Goal: Check status: Check status

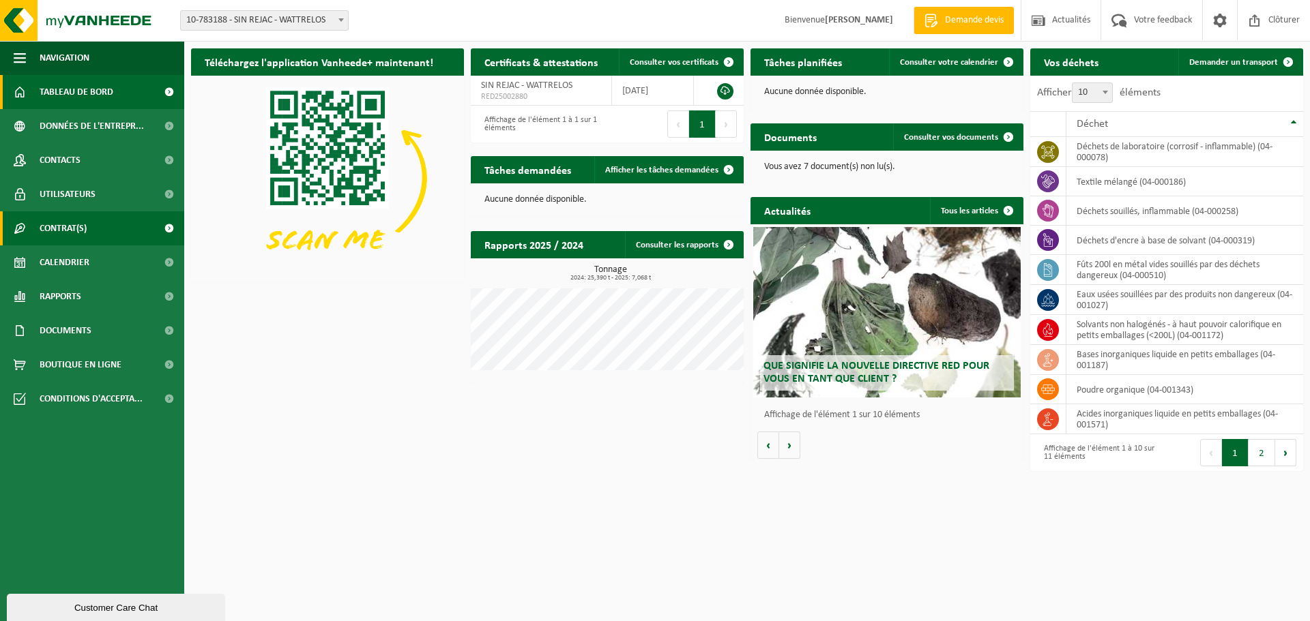
click at [126, 228] on link "Contrat(s)" at bounding box center [92, 228] width 184 height 34
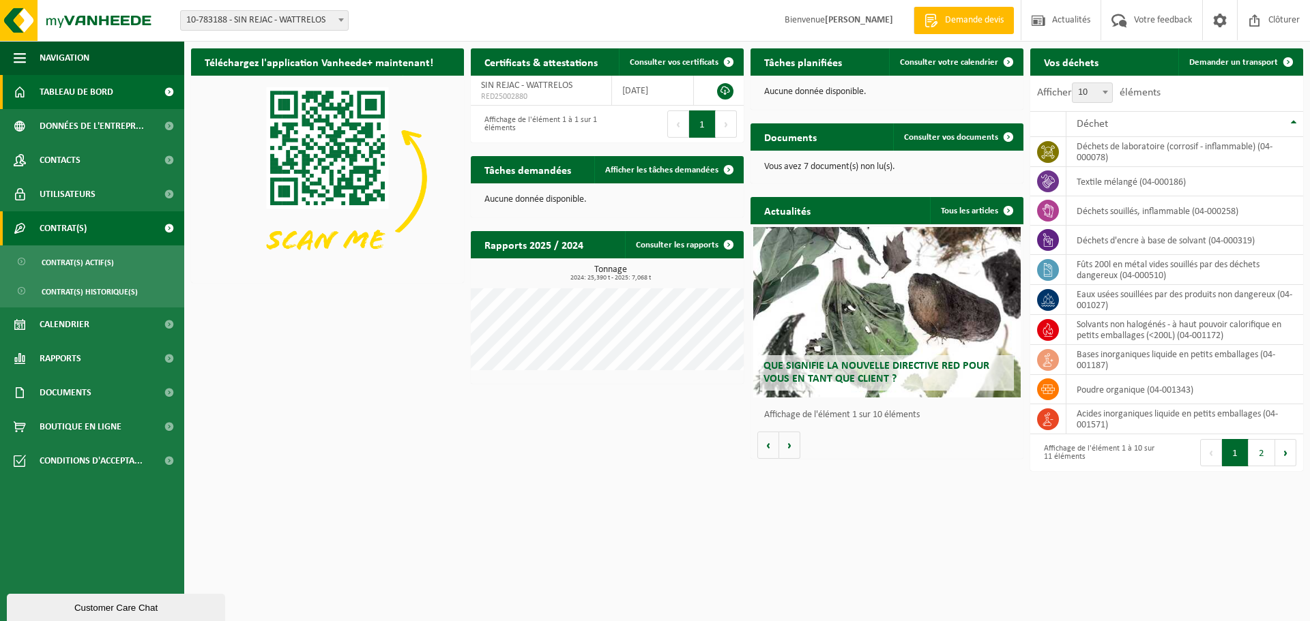
click at [171, 229] on span at bounding box center [168, 228] width 31 height 34
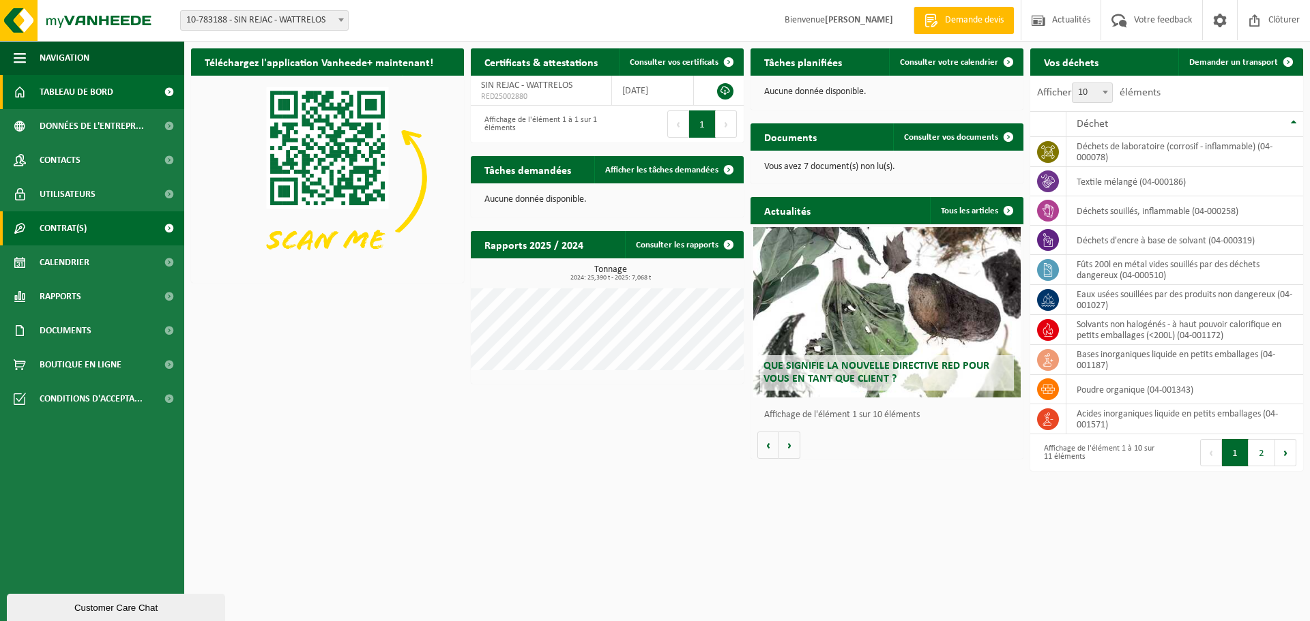
click at [171, 229] on span at bounding box center [168, 228] width 31 height 34
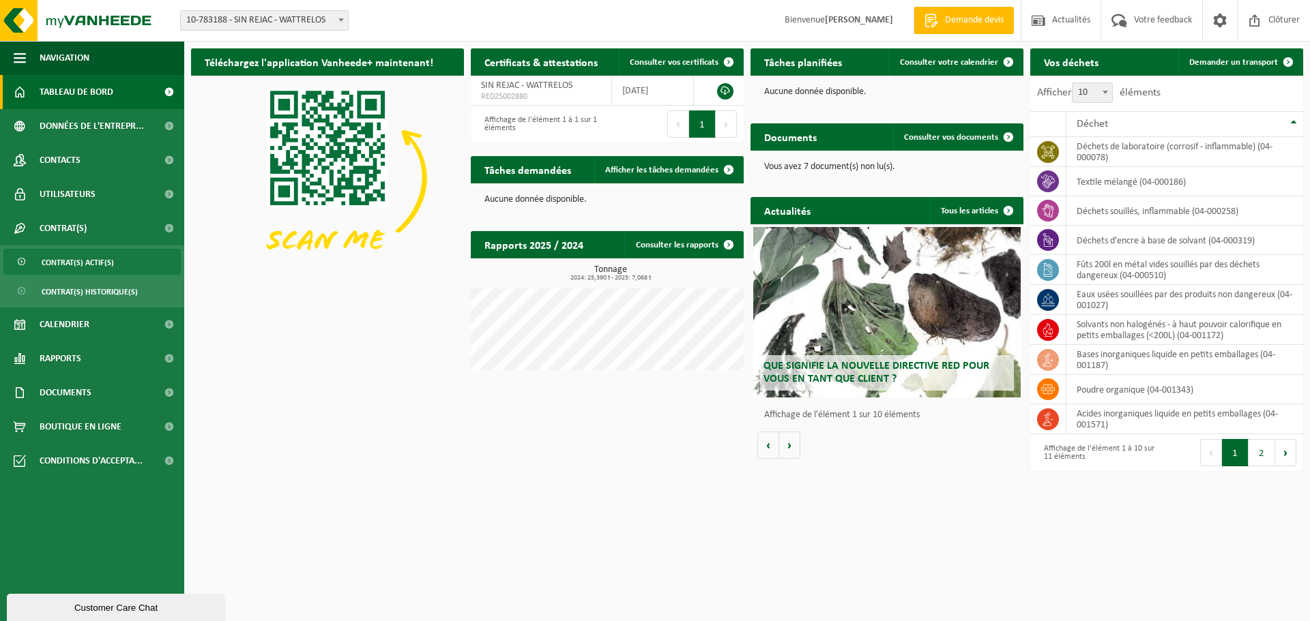
click at [107, 266] on span "Contrat(s) actif(s)" at bounding box center [78, 263] width 72 height 26
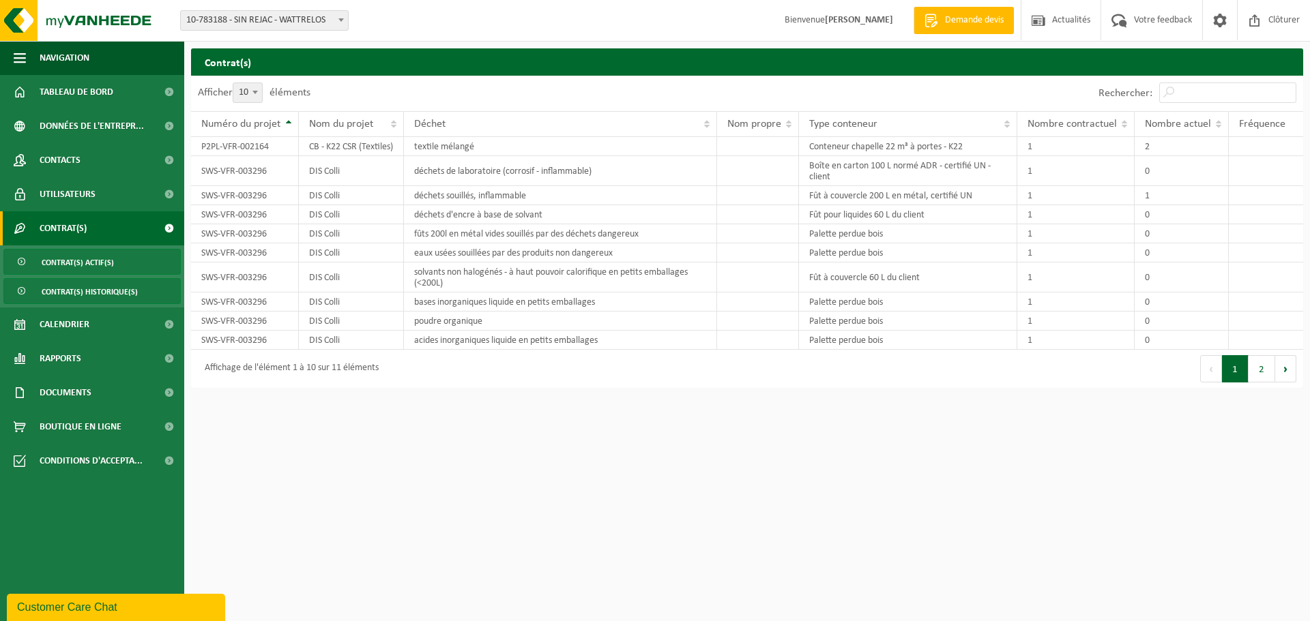
click at [120, 287] on span "Contrat(s) historique(s)" at bounding box center [90, 292] width 96 height 26
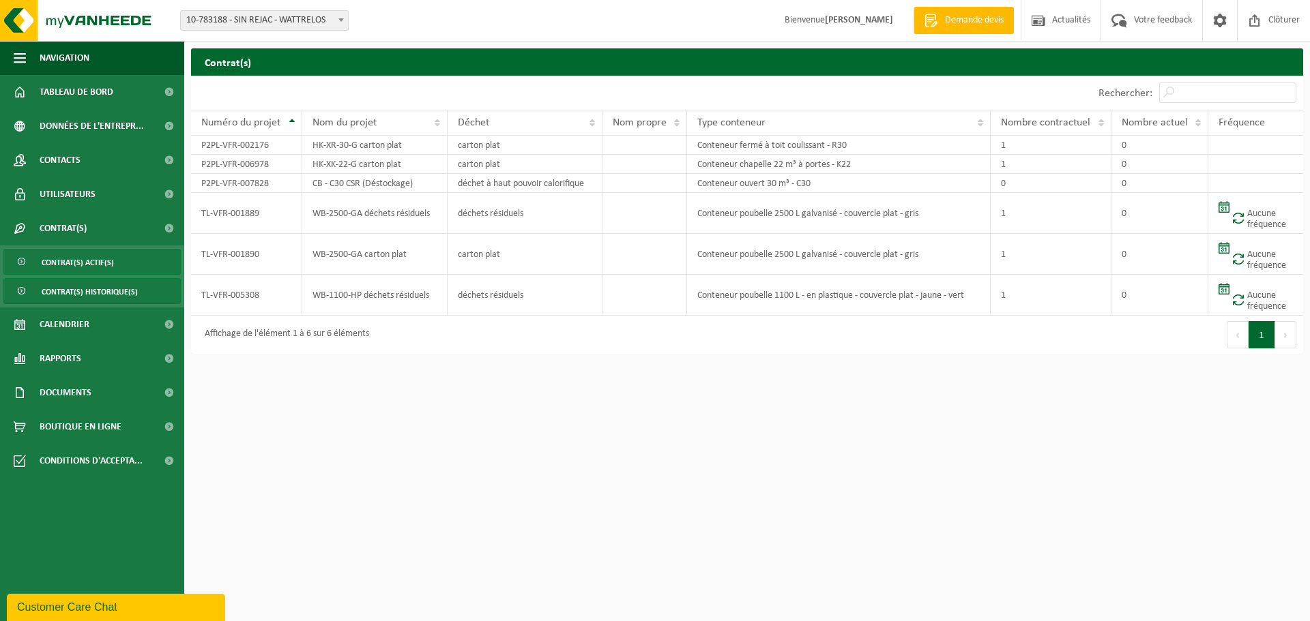
click at [117, 268] on link "Contrat(s) actif(s)" at bounding box center [91, 262] width 177 height 26
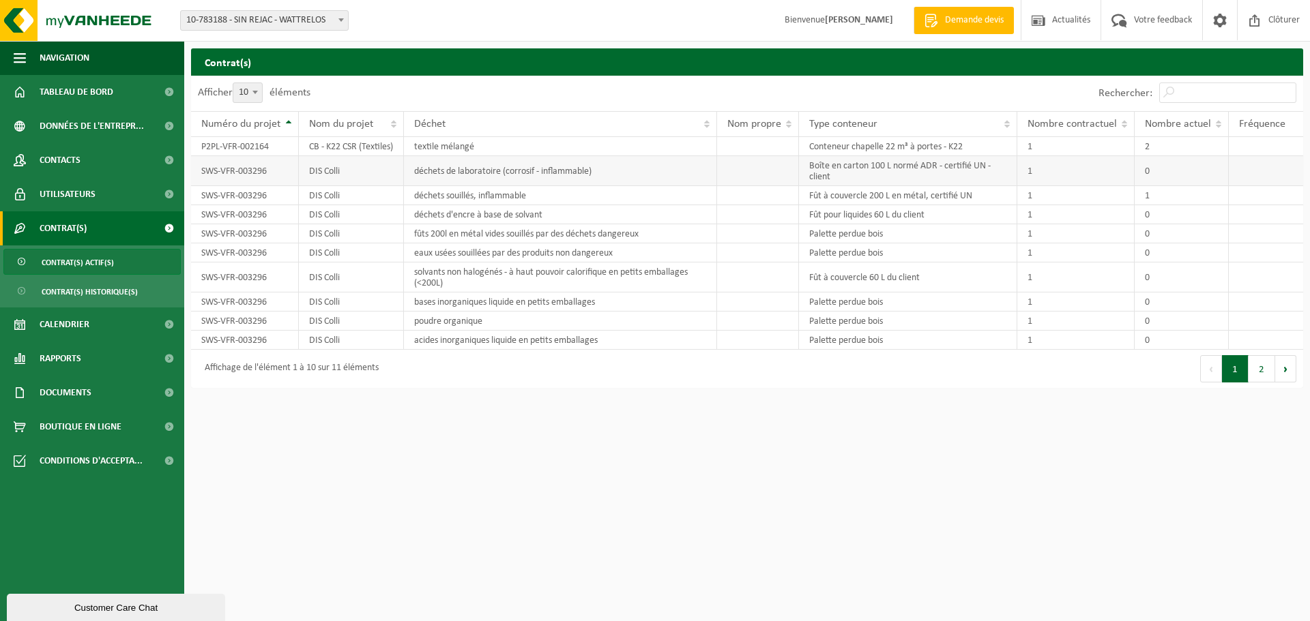
drag, startPoint x: 557, startPoint y: 175, endPoint x: 540, endPoint y: 173, distance: 17.1
click at [557, 175] on td "déchets de laboratoire (corrosif - inflammable)" at bounding box center [560, 171] width 313 height 30
click at [506, 149] on td "textile mélangé" at bounding box center [560, 146] width 313 height 19
click at [344, 156] on td "CB - K22 CSR (Textiles)" at bounding box center [352, 146] width 106 height 19
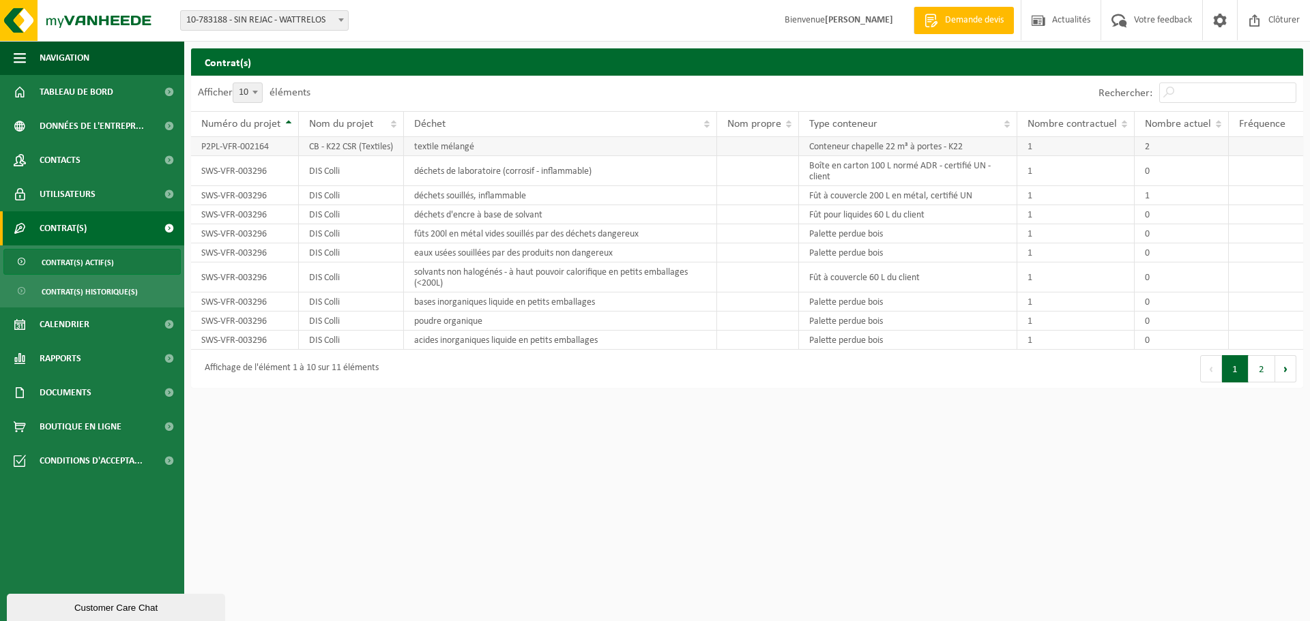
click at [251, 151] on td "P2PL-VFR-002164" at bounding box center [245, 146] width 108 height 19
click at [342, 183] on td "DIS Colli" at bounding box center [352, 171] width 106 height 30
click at [346, 202] on td "DIS Colli" at bounding box center [352, 195] width 106 height 19
click at [370, 239] on td "DIS Colli" at bounding box center [352, 233] width 106 height 19
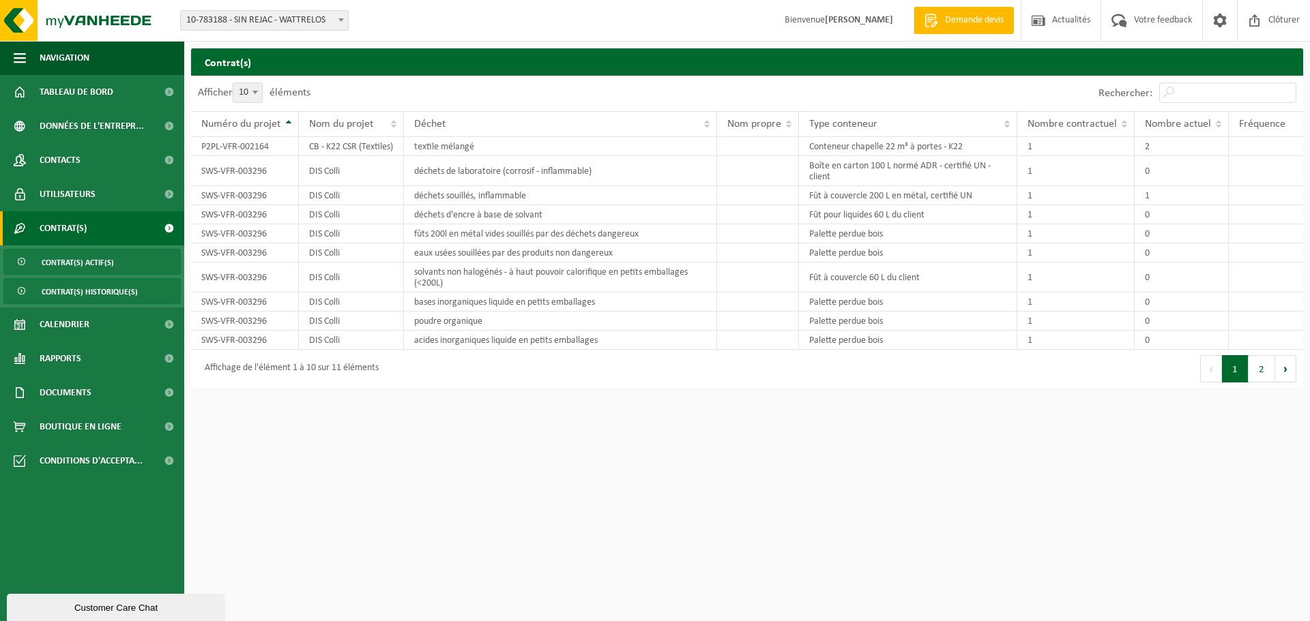
click at [111, 295] on span "Contrat(s) historique(s)" at bounding box center [90, 292] width 96 height 26
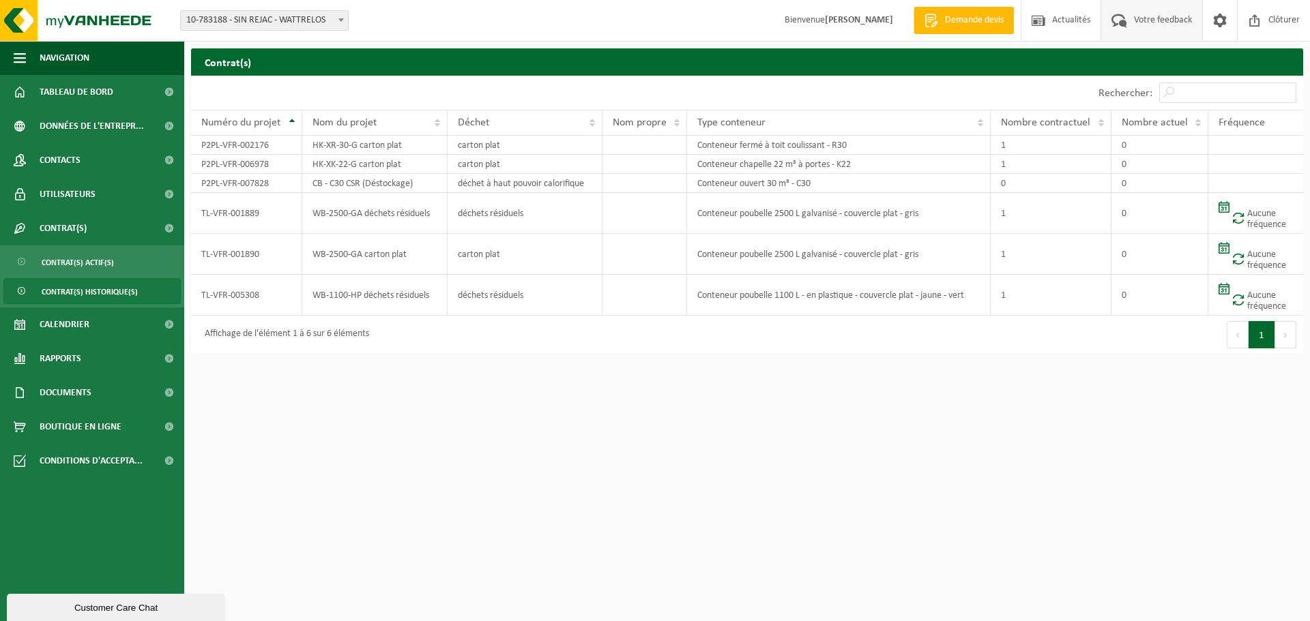
click at [1121, 23] on span at bounding box center [1119, 20] width 23 height 40
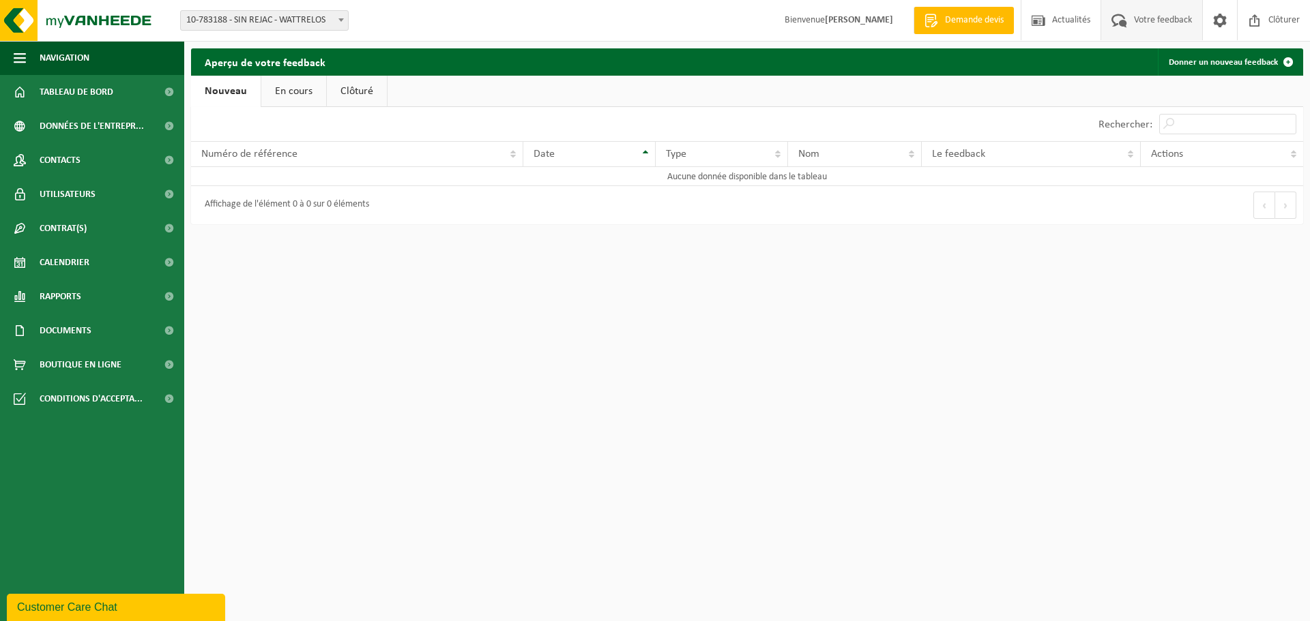
click at [424, 59] on div "Aperçu de votre feedback Donner un nouveau feedback" at bounding box center [747, 61] width 1112 height 27
click at [106, 298] on link "Rapports" at bounding box center [92, 297] width 184 height 34
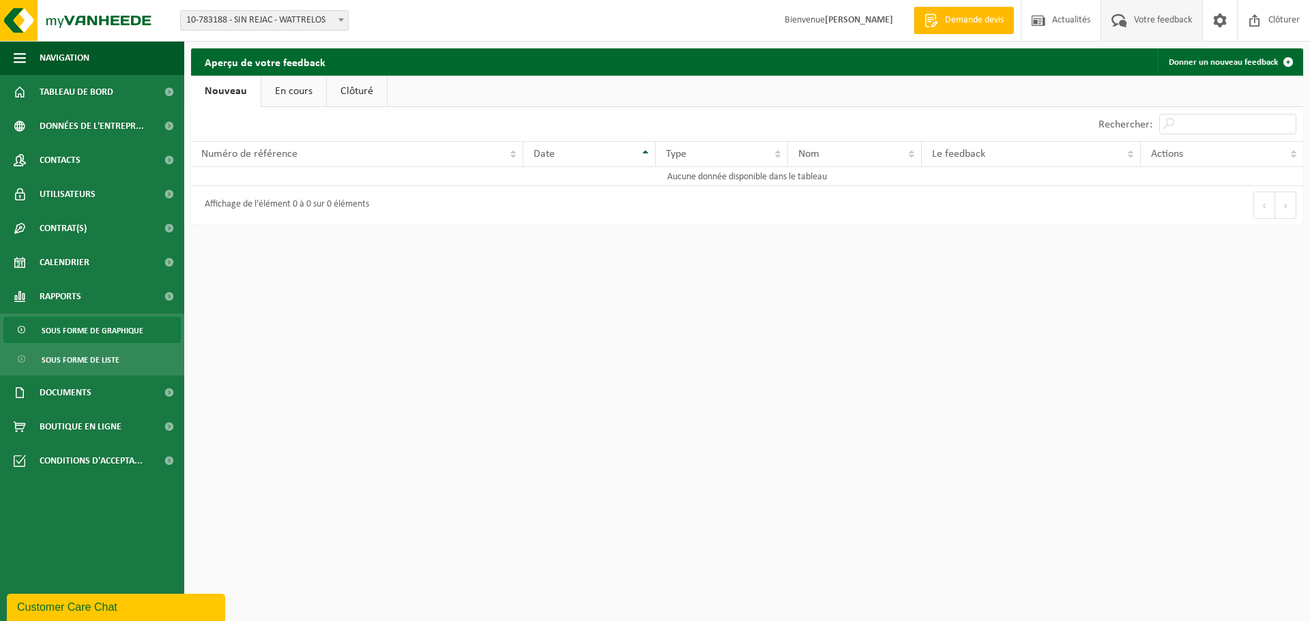
click at [110, 337] on span "Sous forme de graphique" at bounding box center [93, 331] width 102 height 26
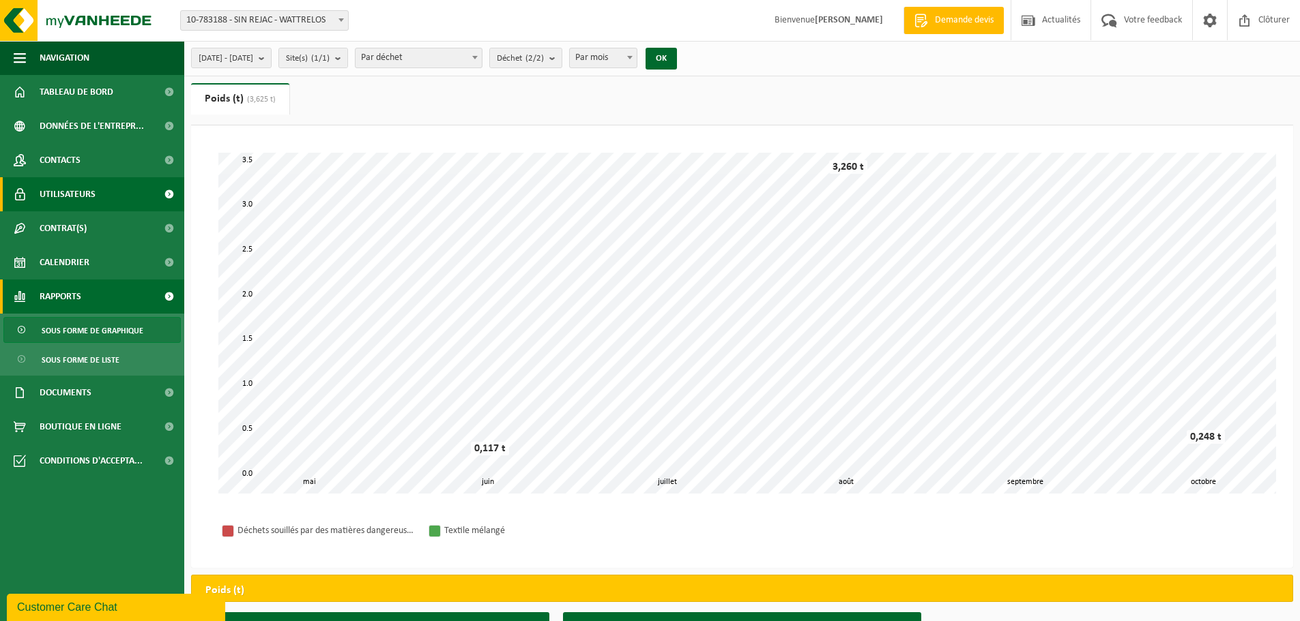
click at [44, 201] on span "Utilisateurs" at bounding box center [68, 194] width 56 height 34
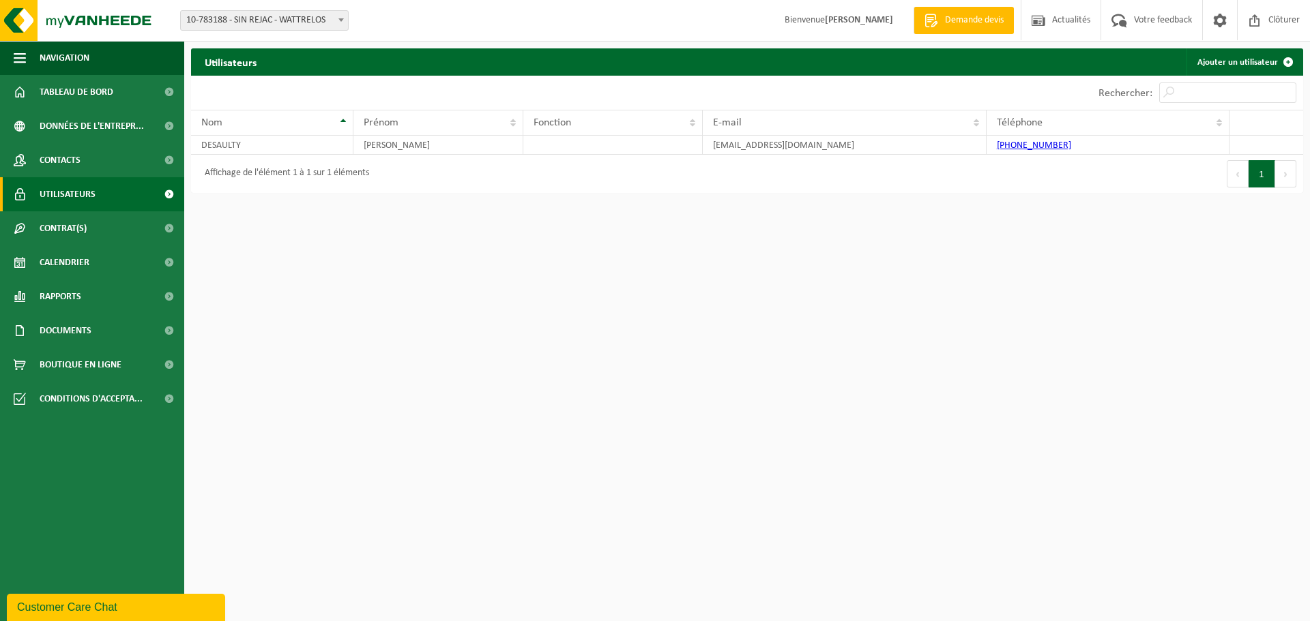
click at [68, 165] on span "Contacts" at bounding box center [60, 160] width 41 height 34
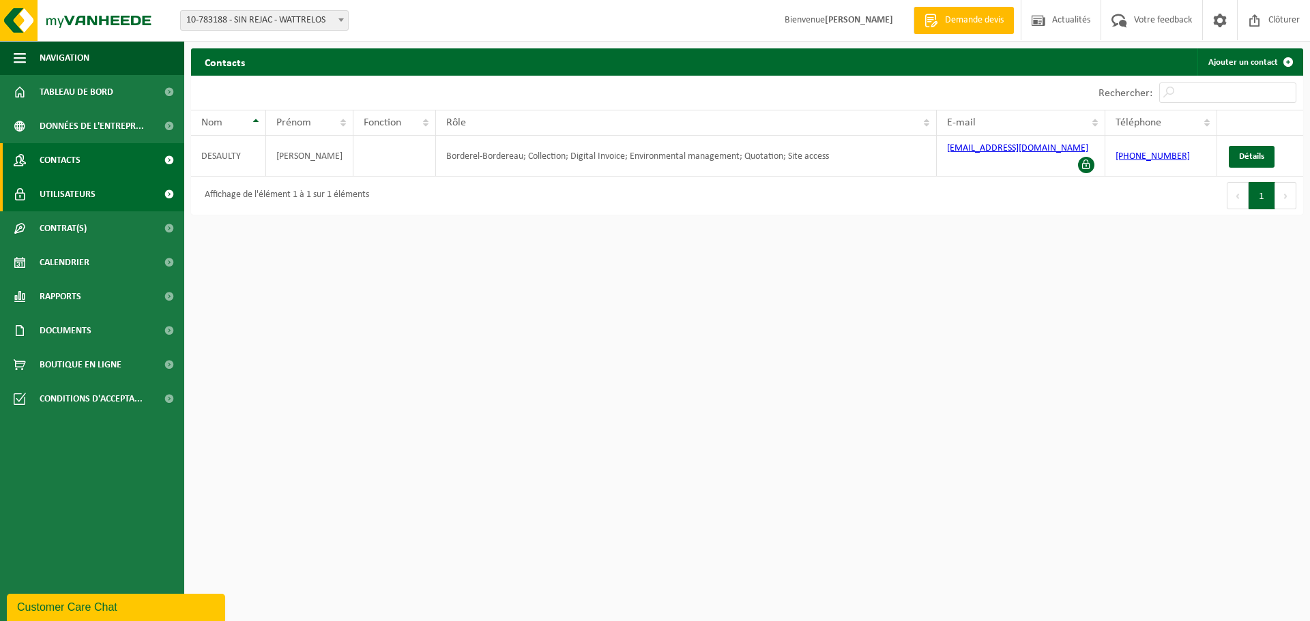
click at [24, 192] on span at bounding box center [20, 194] width 12 height 34
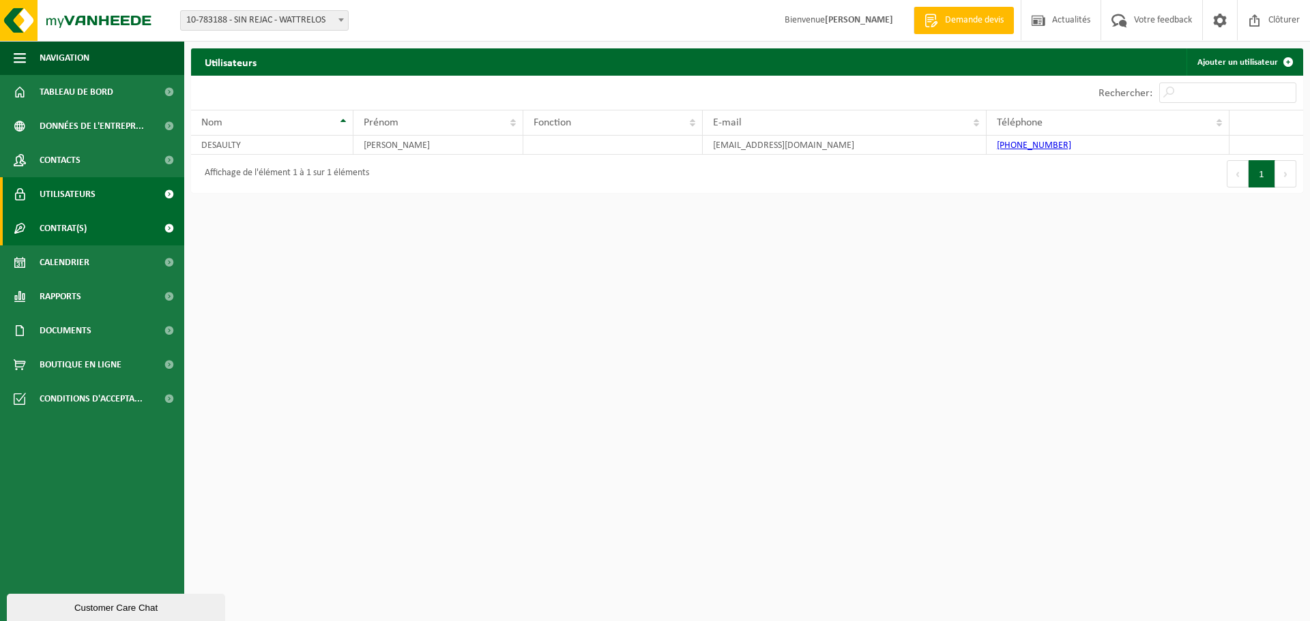
click at [40, 228] on span "Contrat(s)" at bounding box center [63, 228] width 47 height 34
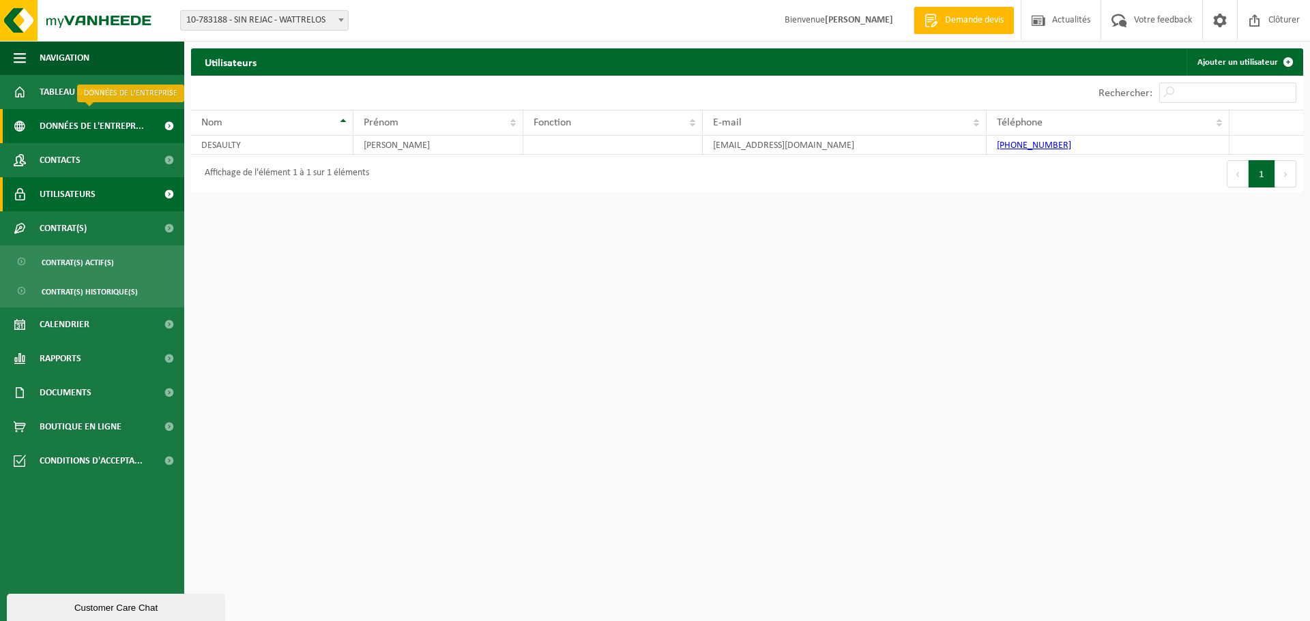
click at [85, 117] on span "Données de l'entrepr..." at bounding box center [92, 126] width 104 height 34
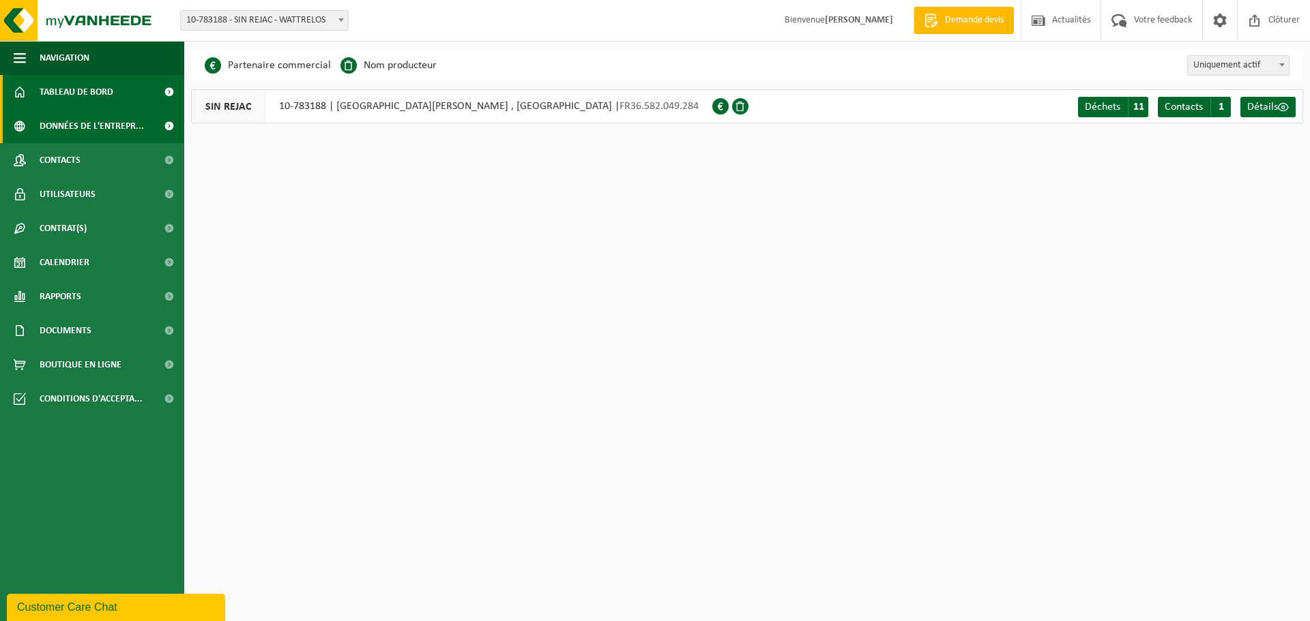
click at [91, 95] on span "Tableau de bord" at bounding box center [77, 92] width 74 height 34
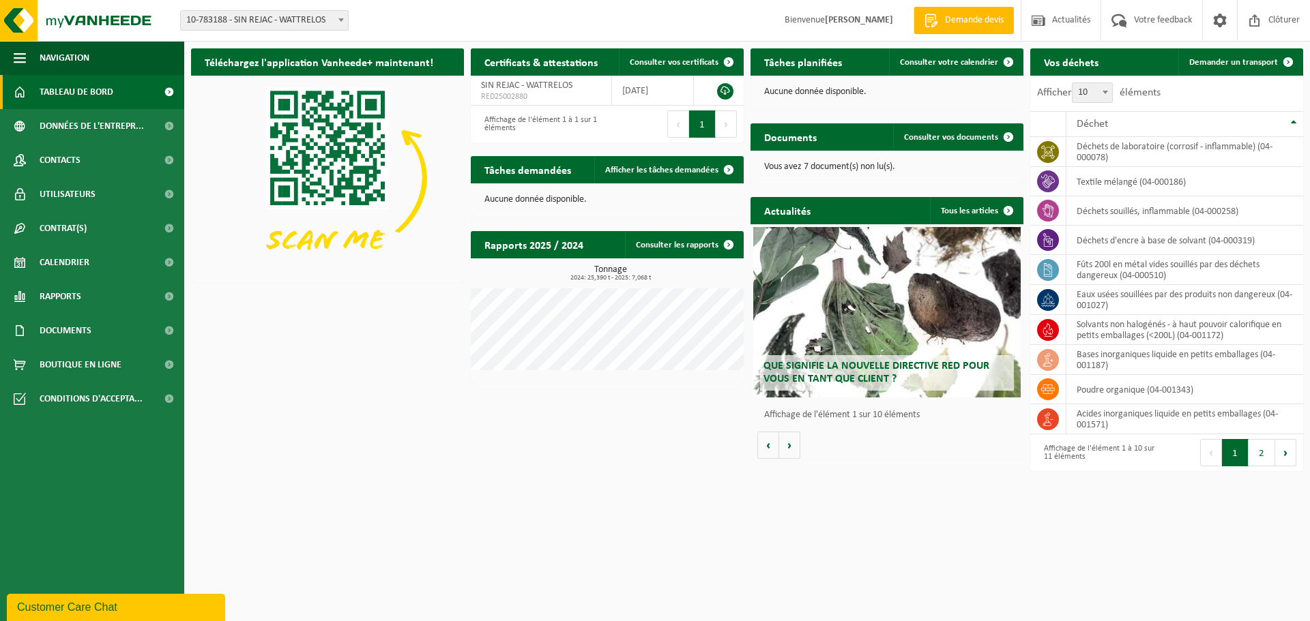
click at [819, 159] on div "Vous avez 7 document(s) non lu(s)." at bounding box center [886, 167] width 273 height 33
click at [830, 169] on p "Vous avez 7 document(s) non lu(s)." at bounding box center [887, 167] width 246 height 10
click at [982, 138] on span "Consulter vos documents" at bounding box center [951, 137] width 94 height 9
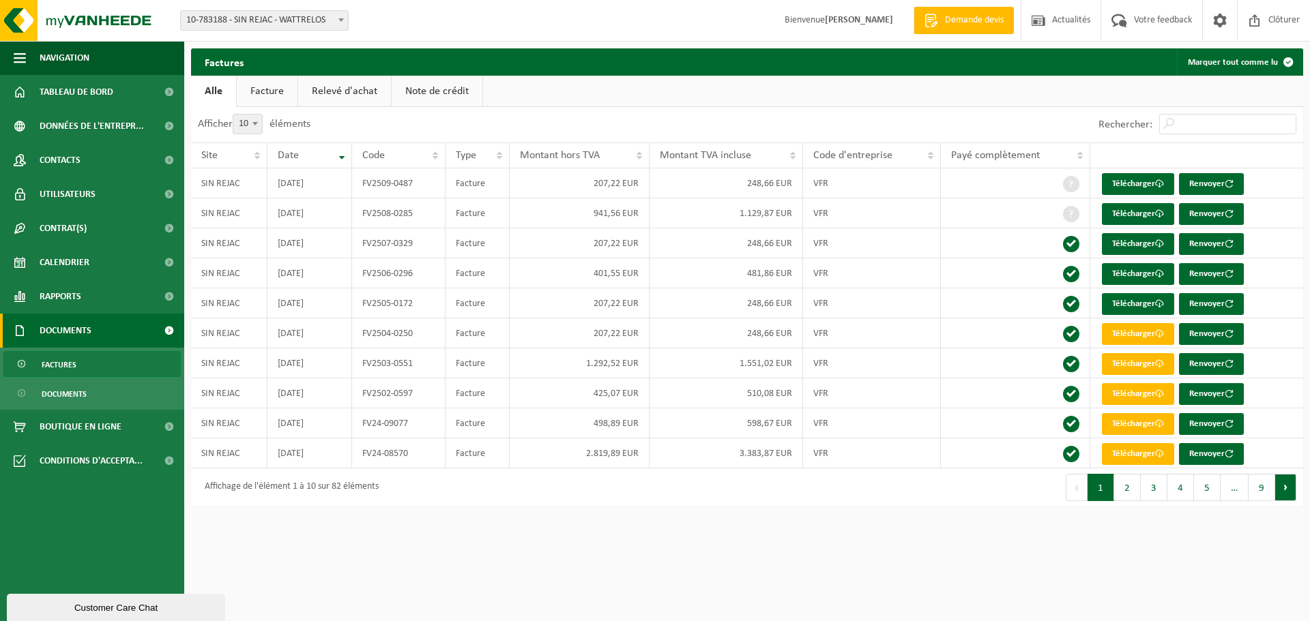
click at [1276, 478] on button "Suivant" at bounding box center [1285, 487] width 21 height 27
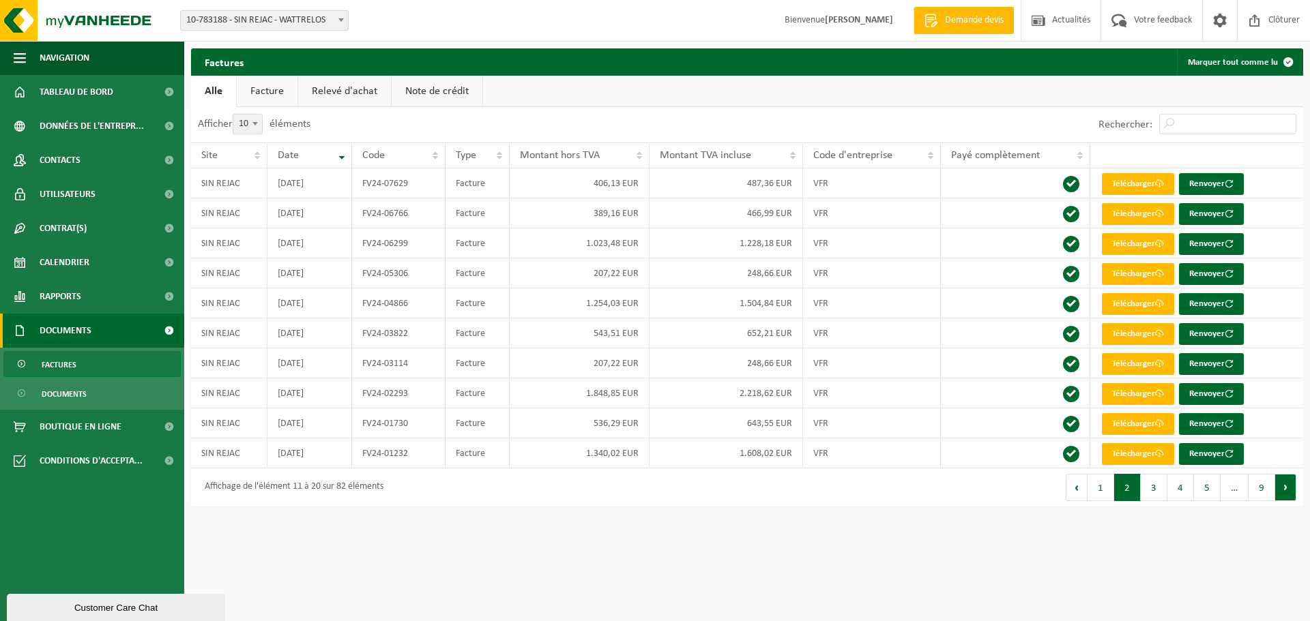
click at [1287, 478] on button "Suivant" at bounding box center [1285, 487] width 21 height 27
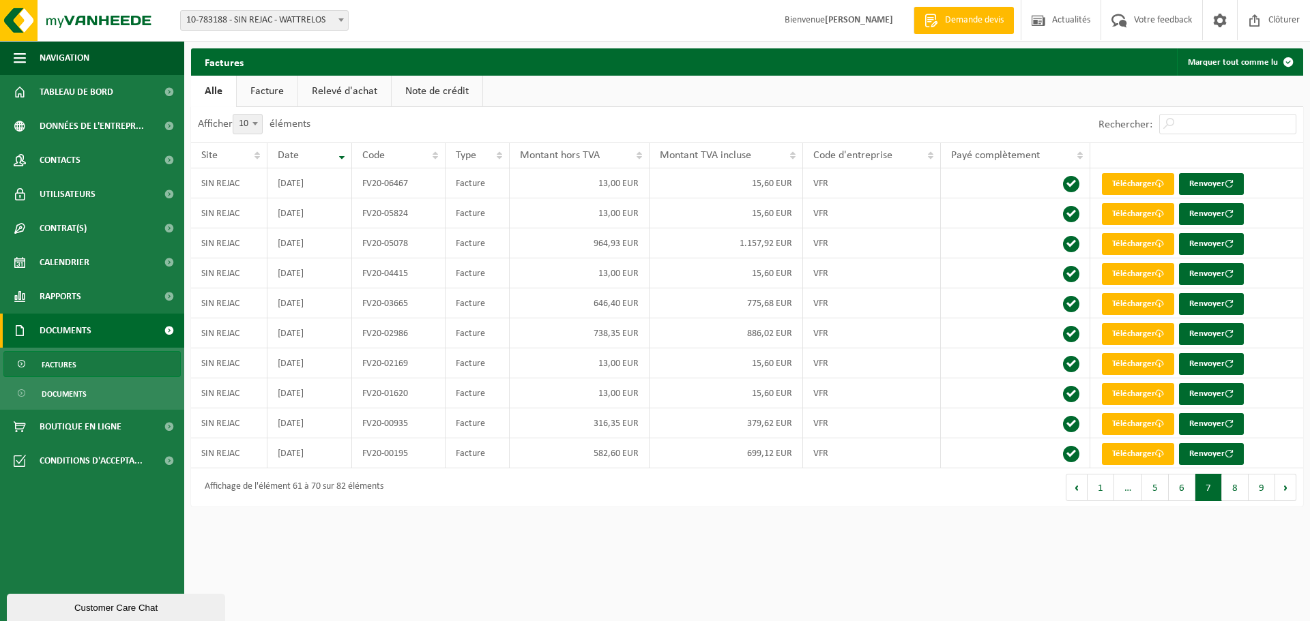
click at [1287, 478] on button "Suivant" at bounding box center [1285, 487] width 21 height 27
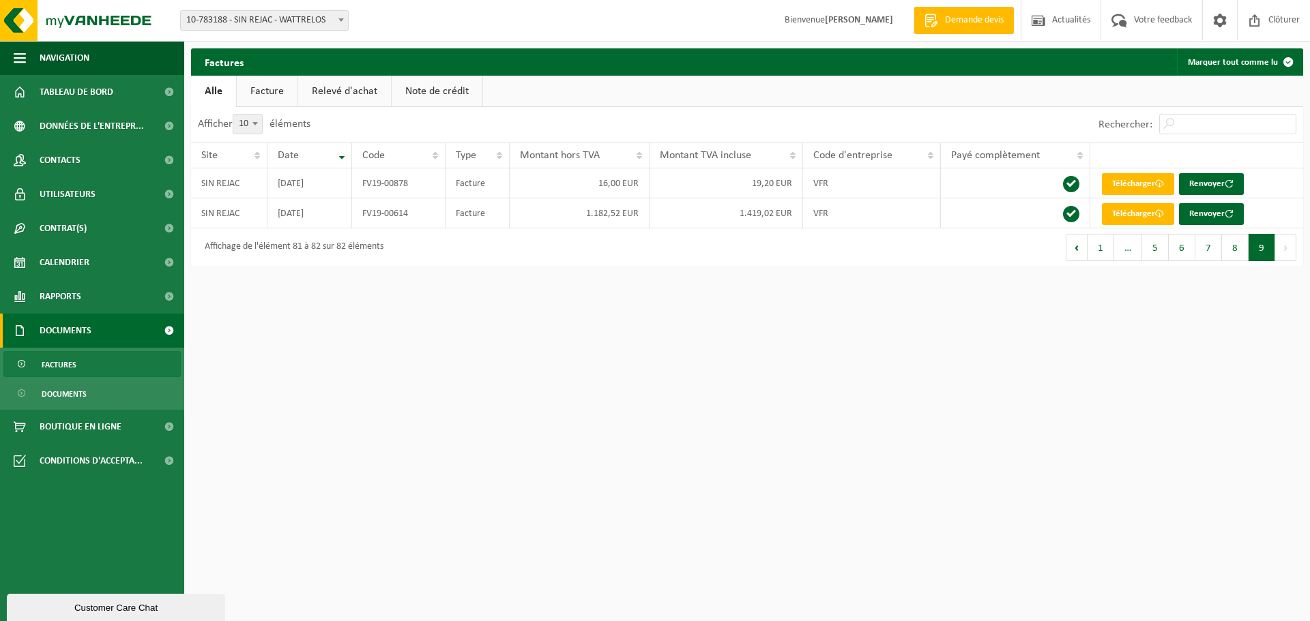
click at [1287, 478] on html "Site: 10-783188 - SIN REJAC - WATTRELOS 10-783188 - SIN REJAC - WATTRELOS [PERS…" at bounding box center [655, 310] width 1310 height 621
